Goal: Task Accomplishment & Management: Use online tool/utility

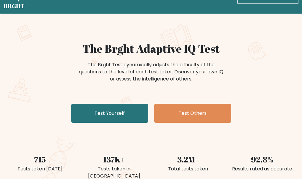
scroll to position [20, 0]
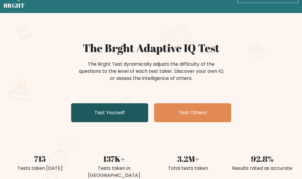
click at [117, 118] on link "Test Yourself" at bounding box center [109, 112] width 77 height 19
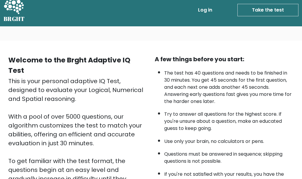
scroll to position [5, 0]
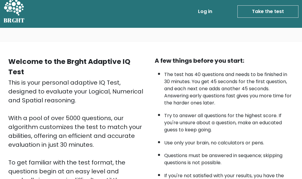
click at [267, 8] on link "Take the test" at bounding box center [267, 11] width 61 height 12
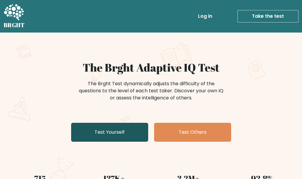
click at [116, 138] on link "Test Yourself" at bounding box center [109, 132] width 77 height 19
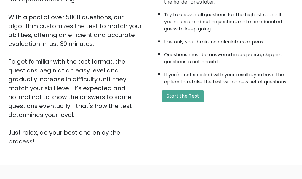
scroll to position [119, 0]
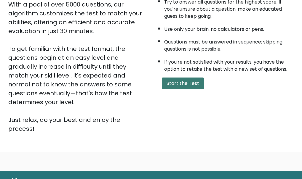
click at [190, 87] on button "Start the Test" at bounding box center [183, 84] width 42 height 12
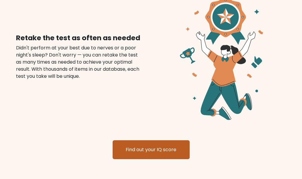
scroll to position [689, 0]
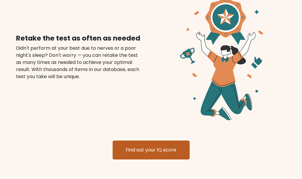
click at [148, 143] on link "Find out your IQ score" at bounding box center [151, 150] width 77 height 19
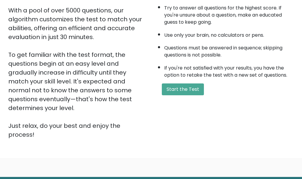
scroll to position [119, 0]
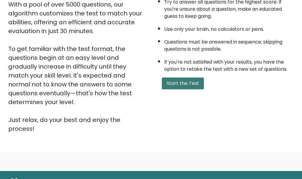
click at [191, 83] on button "Start the Test" at bounding box center [183, 84] width 42 height 12
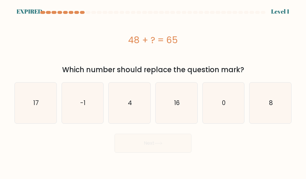
click at [173, 102] on icon "16" at bounding box center [176, 103] width 41 height 41
click at [154, 91] on input "d. 16" at bounding box center [153, 90] width 0 height 1
radio input "true"
